Goal: Transaction & Acquisition: Book appointment/travel/reservation

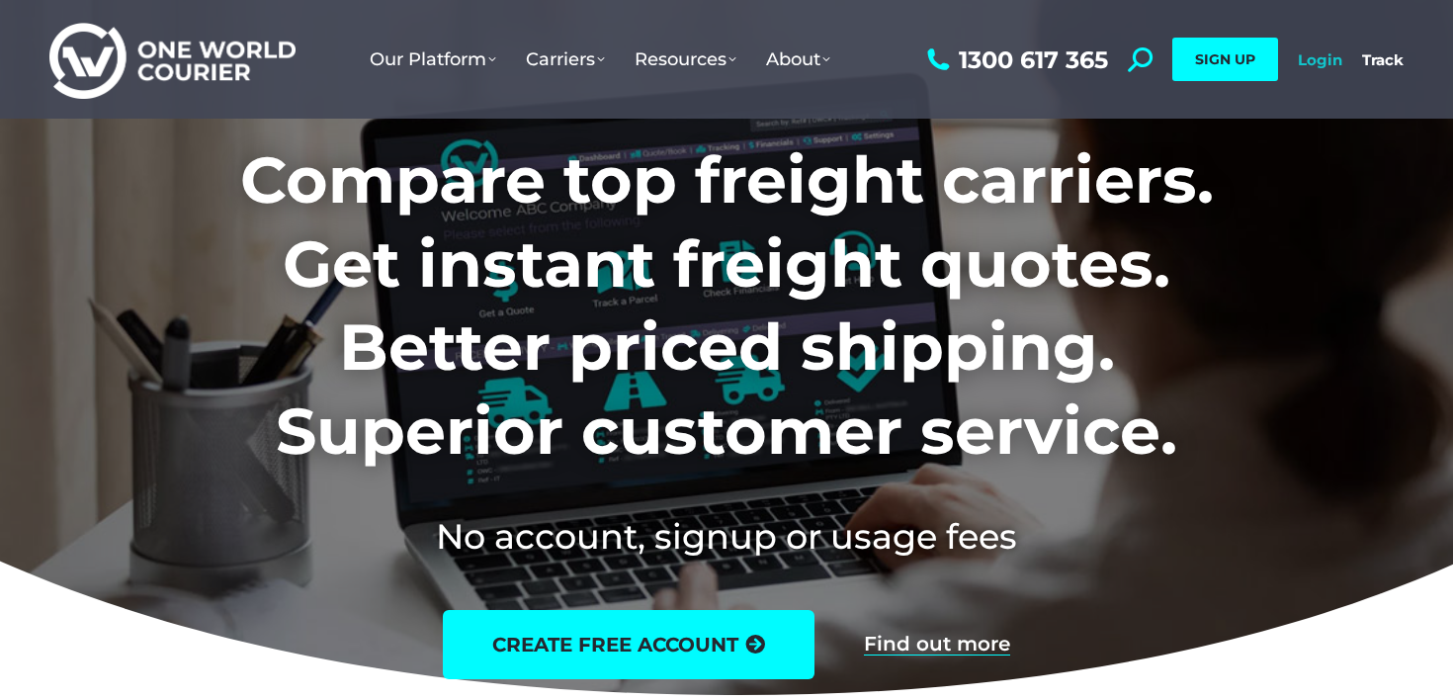
click at [1336, 65] on link "Login" at bounding box center [1320, 59] width 44 height 19
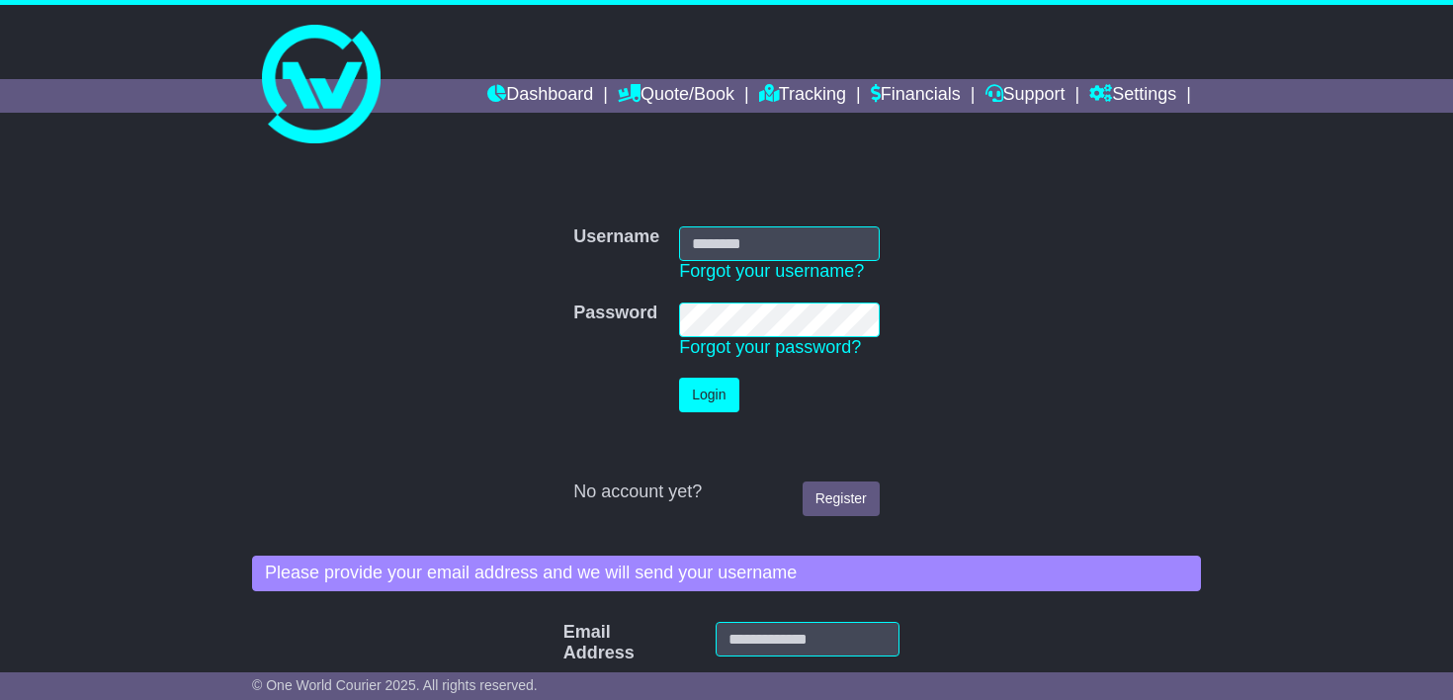
type input "**********"
click at [700, 402] on button "Login" at bounding box center [708, 395] width 59 height 35
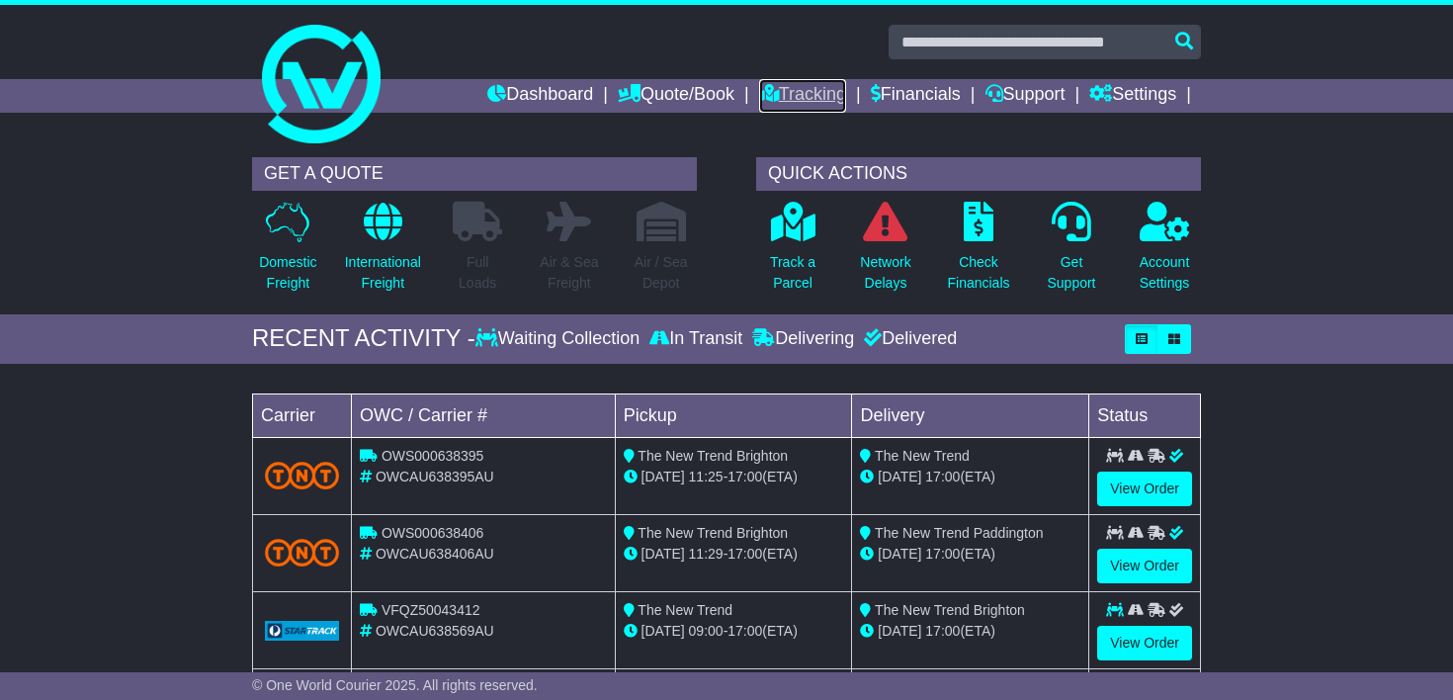
click at [788, 93] on link "Tracking" at bounding box center [802, 96] width 87 height 34
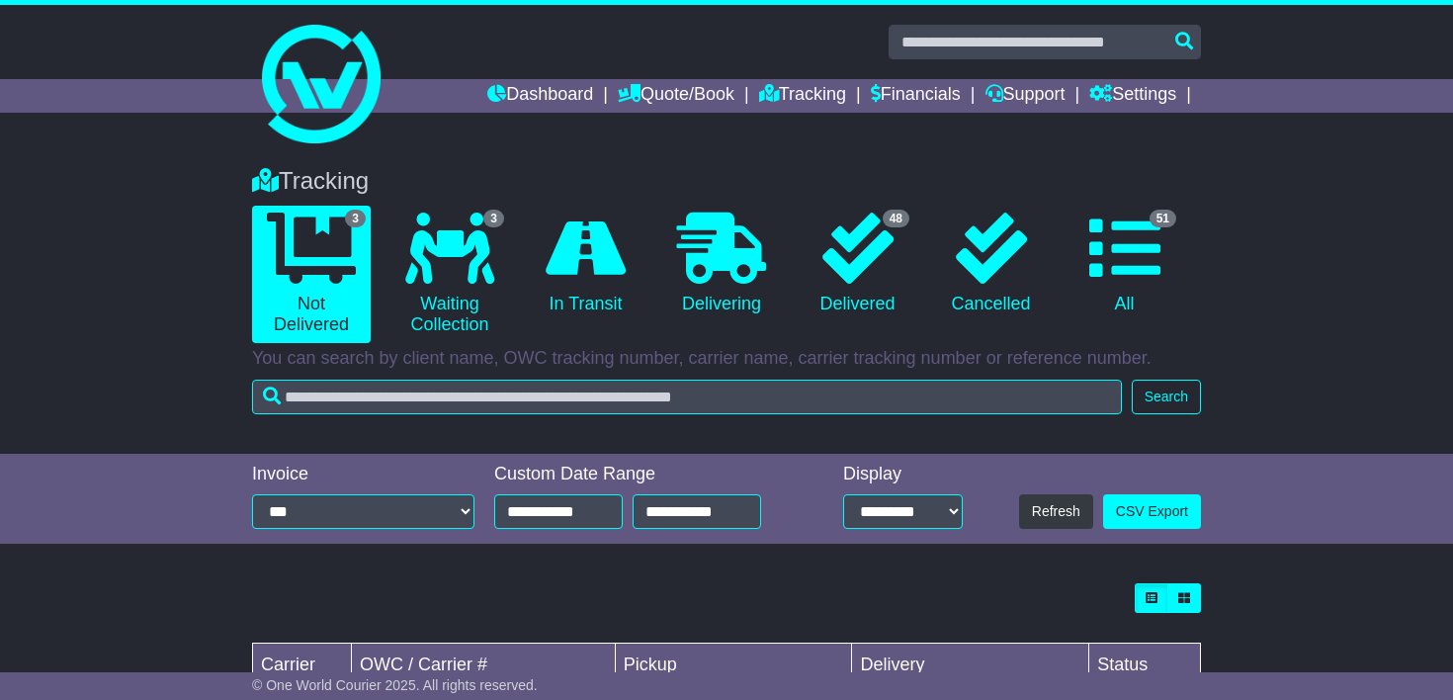
scroll to position [289, 0]
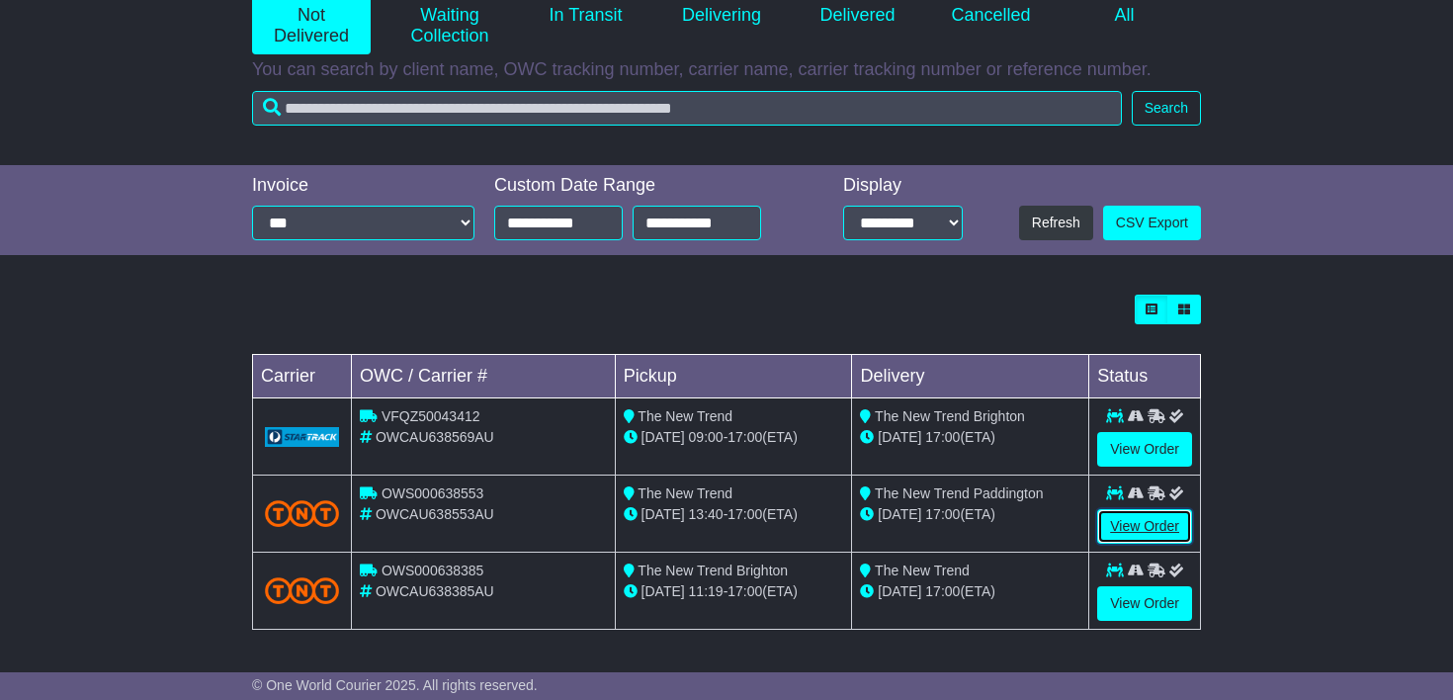
click at [1137, 524] on link "View Order" at bounding box center [1144, 526] width 95 height 35
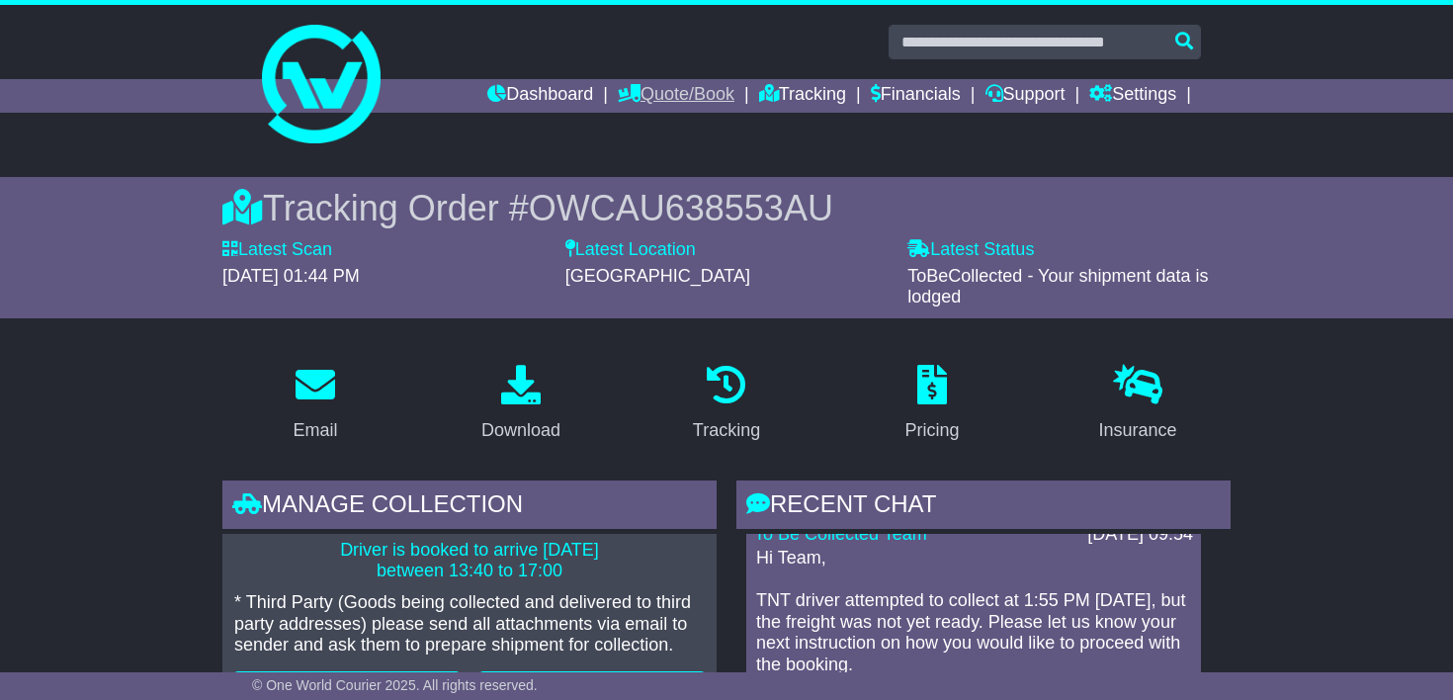
click at [637, 83] on link "Quote/Book" at bounding box center [676, 96] width 117 height 34
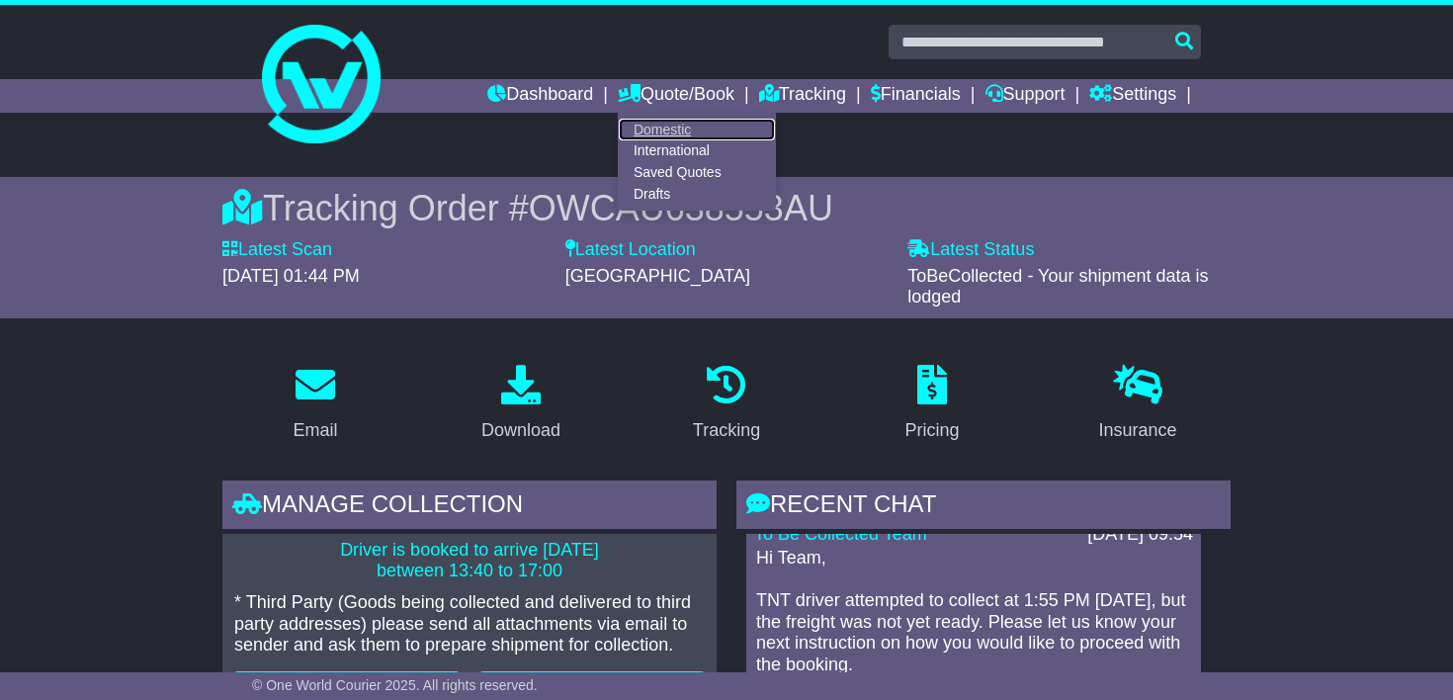
click at [645, 123] on link "Domestic" at bounding box center [697, 130] width 156 height 22
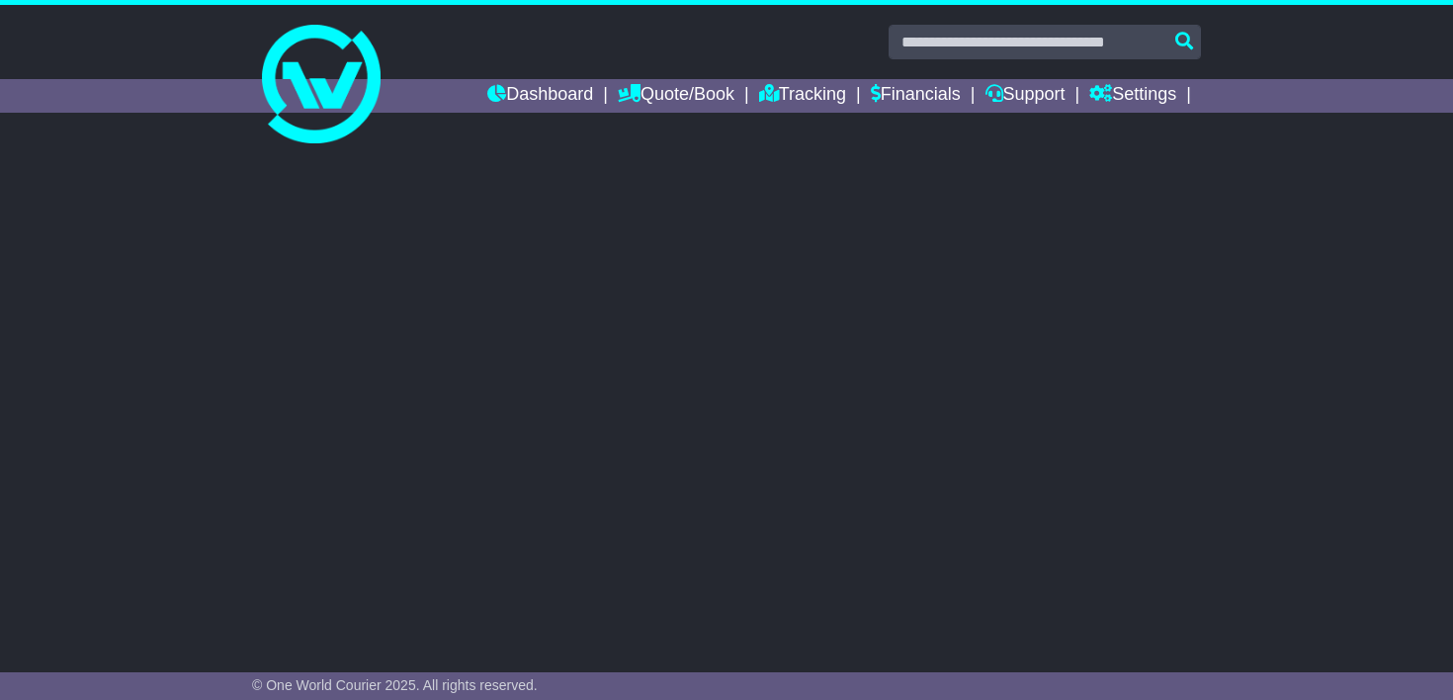
select select
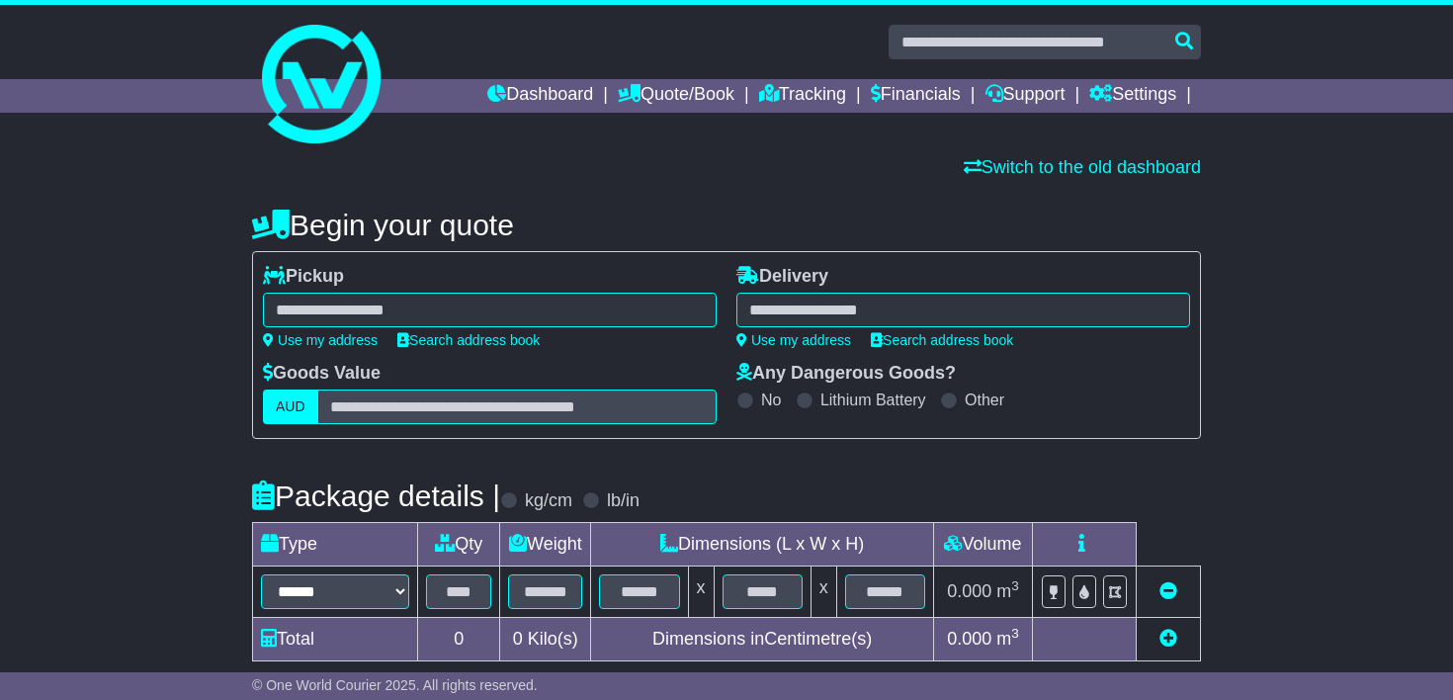
click at [570, 203] on div "Begin your quote" at bounding box center [726, 220] width 969 height 43
